Goal: Transaction & Acquisition: Purchase product/service

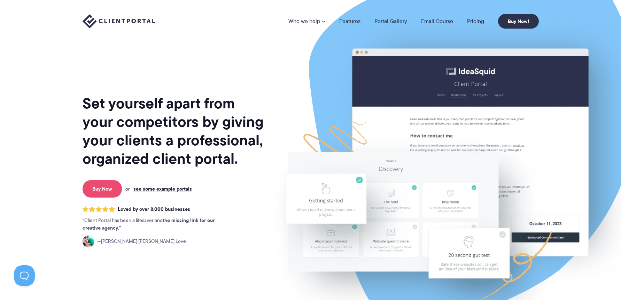
click at [101, 189] on link "Buy Now" at bounding box center [102, 188] width 39 height 17
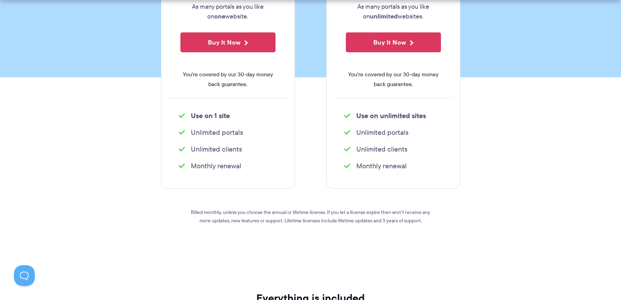
scroll to position [233, 0]
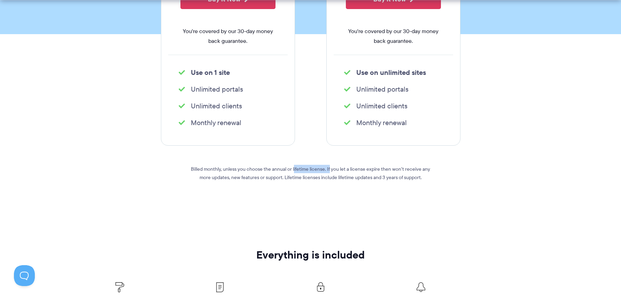
drag, startPoint x: 289, startPoint y: 170, endPoint x: 325, endPoint y: 170, distance: 35.9
click at [325, 170] on p "Billed monthly, unless you choose the annual or lifetime license. If you let a …" at bounding box center [310, 173] width 251 height 17
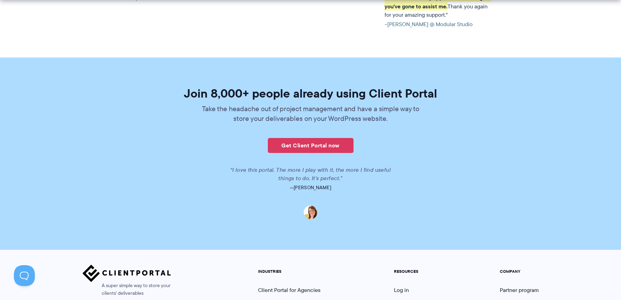
scroll to position [1720, 0]
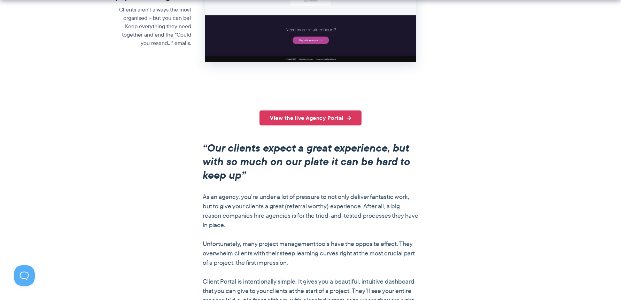
scroll to position [486, 0]
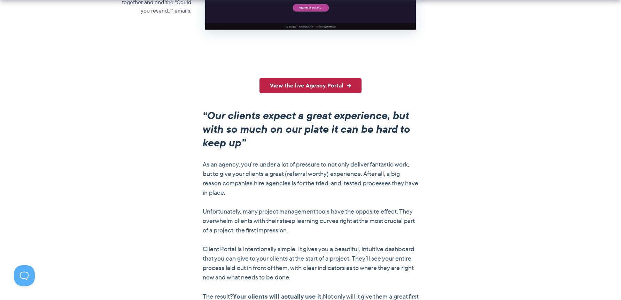
click at [329, 84] on link "View the live Agency Portal" at bounding box center [311, 85] width 102 height 15
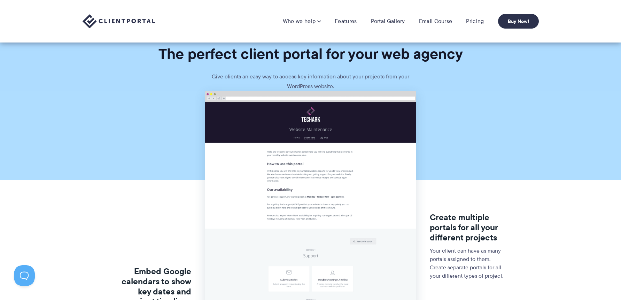
scroll to position [0, 0]
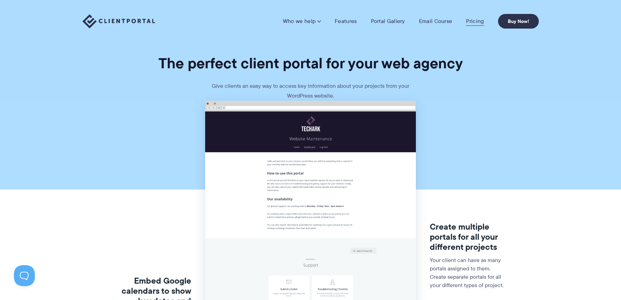
click at [475, 21] on link "Pricing" at bounding box center [475, 21] width 18 height 7
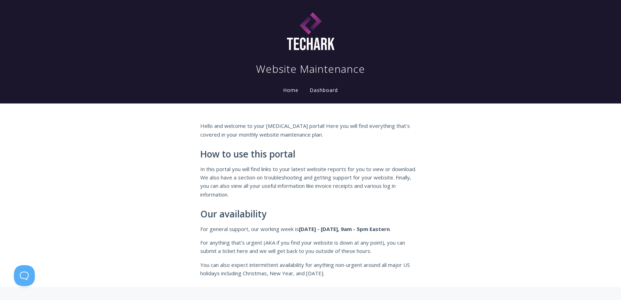
click at [316, 91] on link "Dashboard" at bounding box center [323, 91] width 31 height 8
click at [293, 91] on link "Home" at bounding box center [291, 90] width 18 height 7
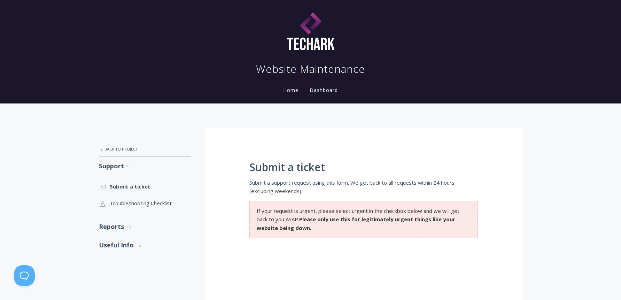
click at [317, 91] on link "Dashboard" at bounding box center [323, 90] width 31 height 7
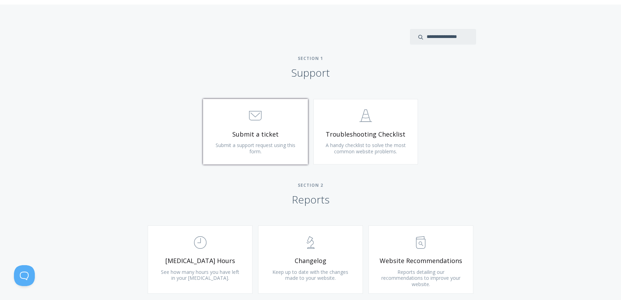
scroll to position [291, 0]
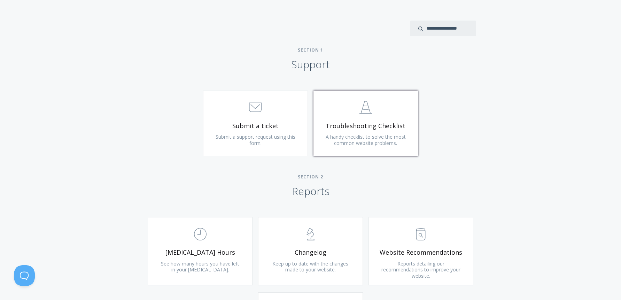
click at [350, 118] on link ".st0{fill:none;stroke:#000000;stroke-width:2;stroke-miterlimit:10;} Untitled-24…" at bounding box center [366, 123] width 105 height 65
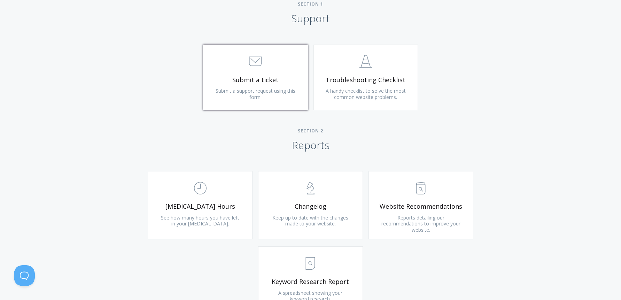
scroll to position [429, 0]
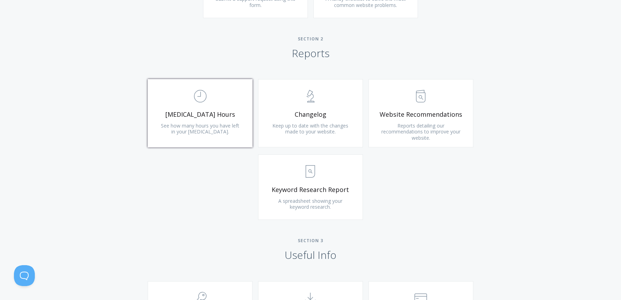
click at [194, 124] on span "See how many hours you have left in your retainer." at bounding box center [200, 128] width 78 height 13
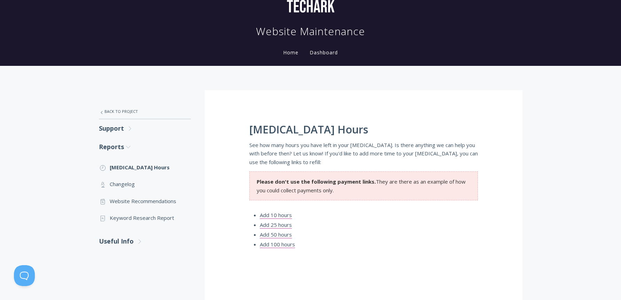
scroll to position [57, 0]
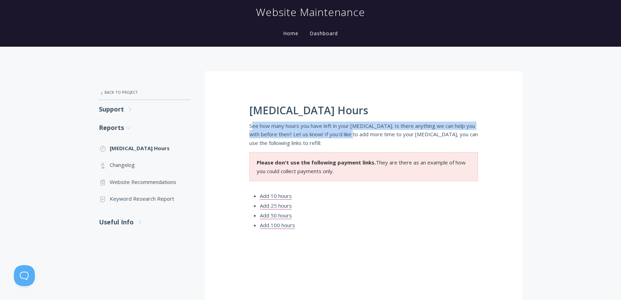
drag, startPoint x: 251, startPoint y: 125, endPoint x: 358, endPoint y: 136, distance: 107.8
click at [358, 136] on p "See how many hours you have left in your retainer. Is there anything we can hel…" at bounding box center [363, 134] width 229 height 25
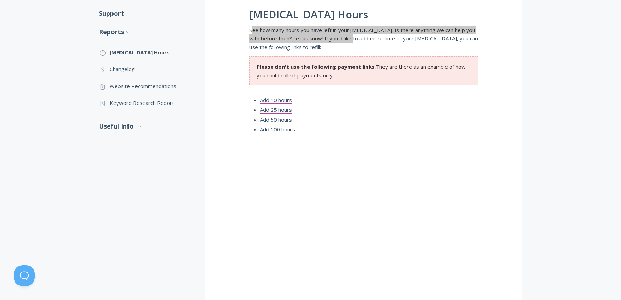
scroll to position [126, 0]
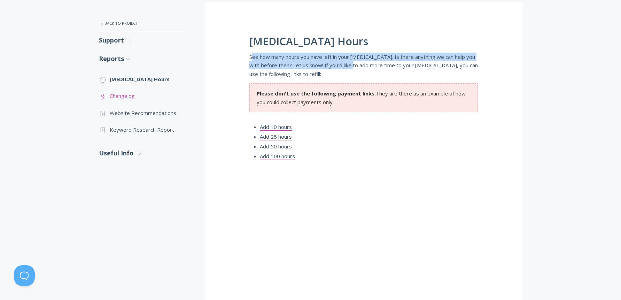
click at [136, 96] on link ".st0{fill:none;stroke:#000000;stroke-width:2;stroke-miterlimit:10;} Untitled-25…" at bounding box center [145, 95] width 92 height 17
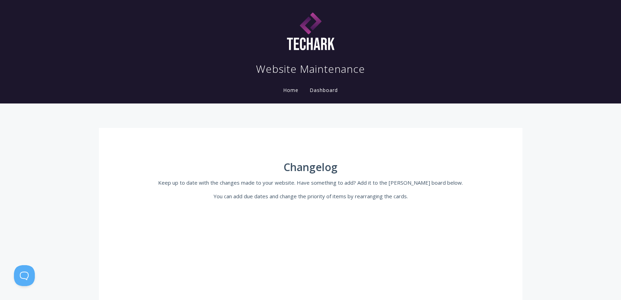
click at [318, 90] on link "Dashboard" at bounding box center [323, 90] width 31 height 7
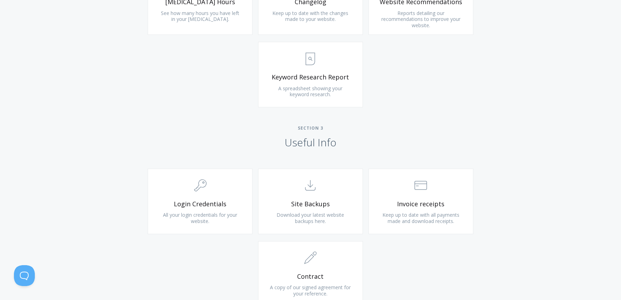
scroll to position [582, 0]
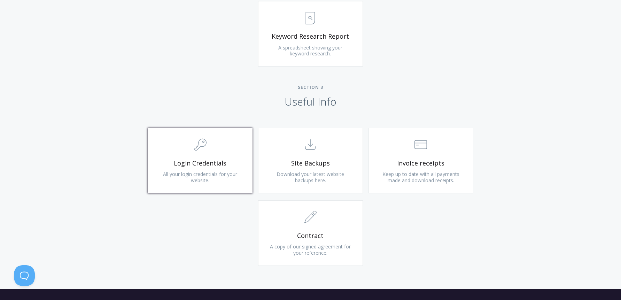
click at [224, 156] on link ".cls-1{fill:none;stroke:#000;stroke-miterlimit:10;stroke-width:2px;} 1. General…" at bounding box center [200, 160] width 105 height 65
click at [207, 147] on span ".cls-1{fill:none;stroke:#000;stroke-miterlimit:10;stroke-width:2px;} 1. General" at bounding box center [200, 144] width 83 height 21
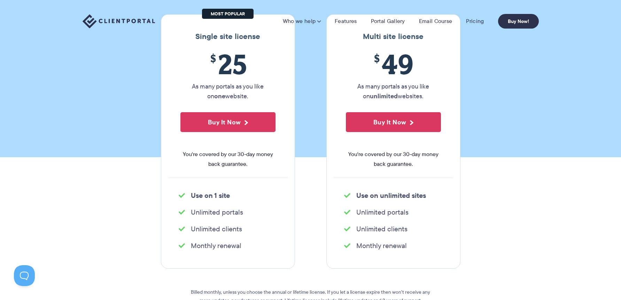
scroll to position [150, 0]
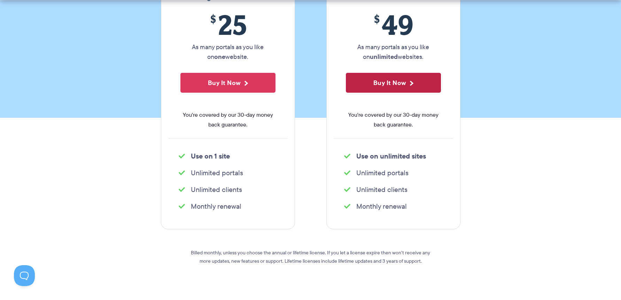
click at [404, 83] on button "Buy It Now" at bounding box center [393, 83] width 95 height 20
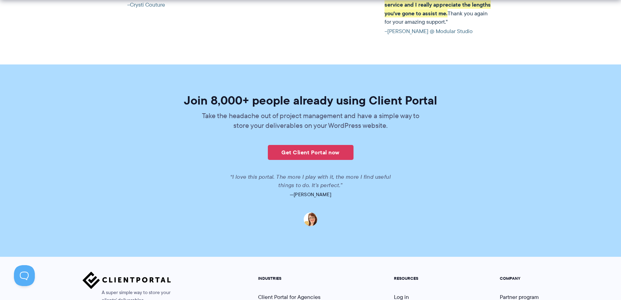
scroll to position [1720, 0]
